Goal: Task Accomplishment & Management: Manage account settings

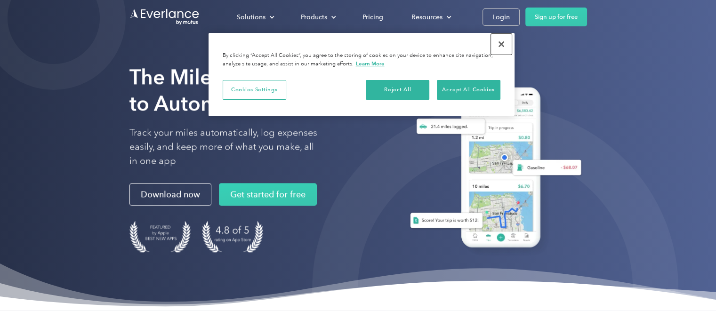
click at [504, 43] on button "Close" at bounding box center [501, 44] width 21 height 21
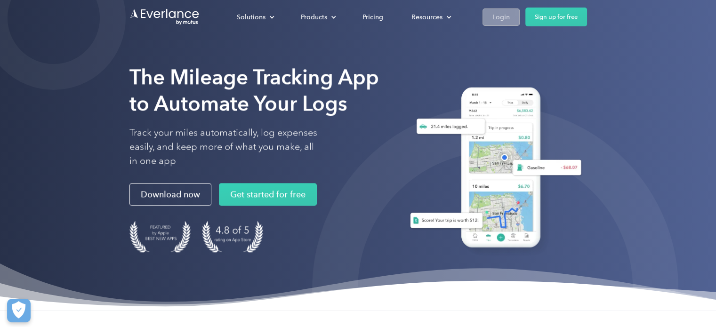
click at [504, 20] on div "Login" at bounding box center [501, 17] width 17 height 12
